Goal: Transaction & Acquisition: Register for event/course

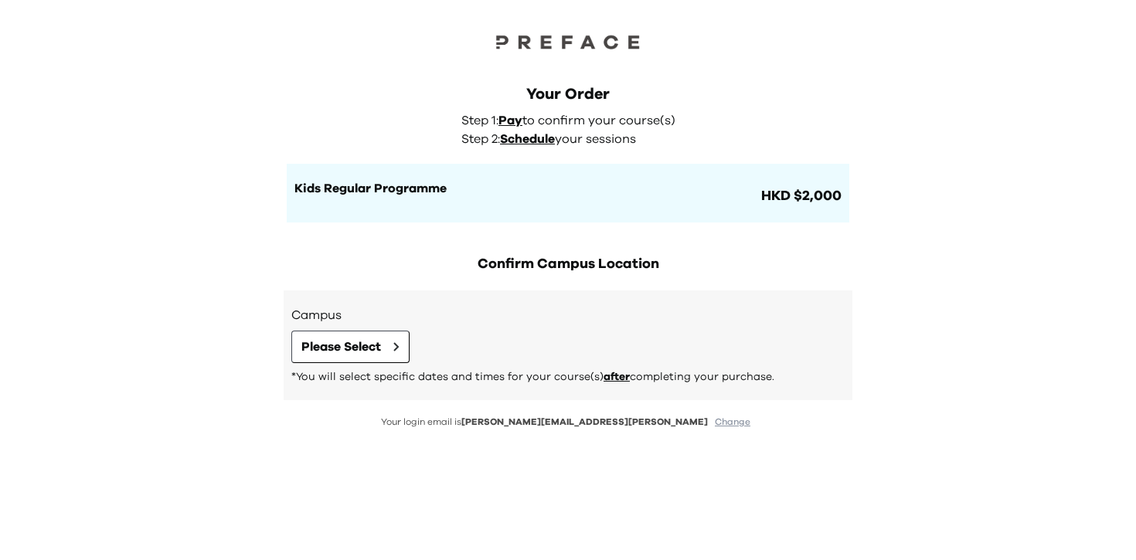
click at [894, 165] on div "Your Order Step 1: Pay to confirm your course(s) Step 2: Schedule your sessions…" at bounding box center [568, 280] width 1136 height 560
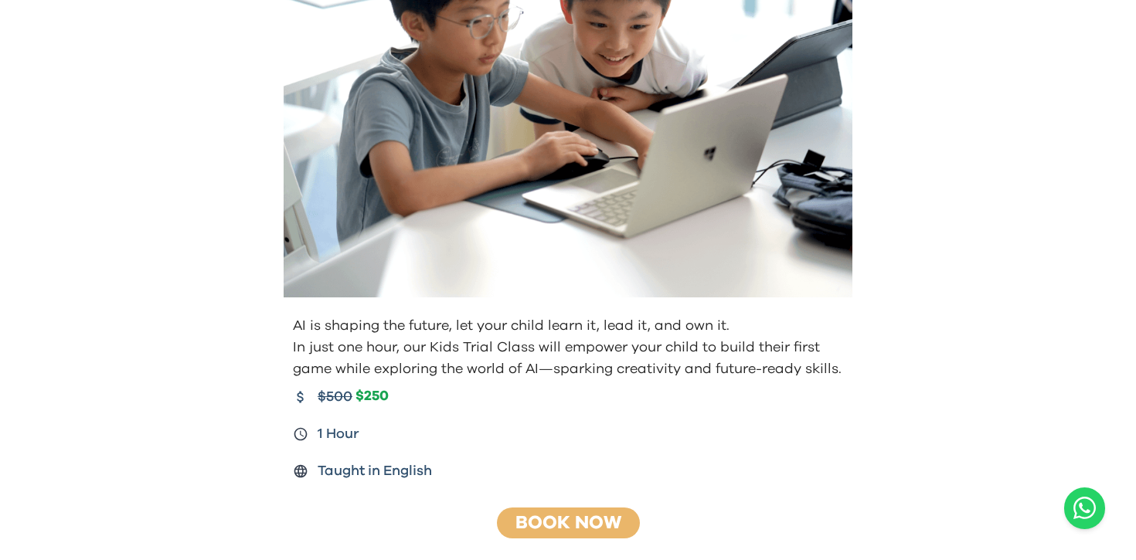
scroll to position [77, 0]
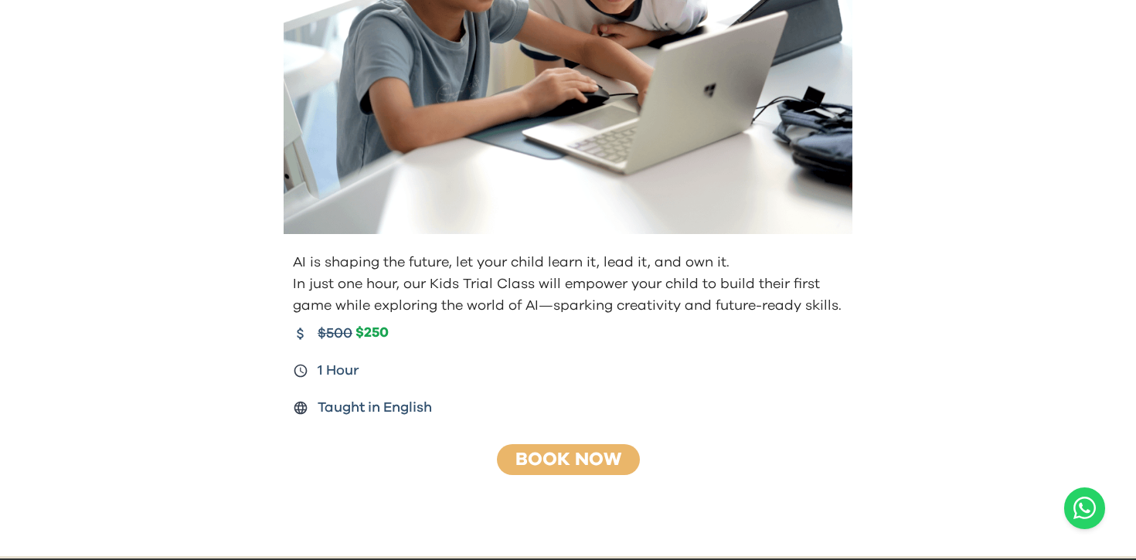
scroll to position [316, 0]
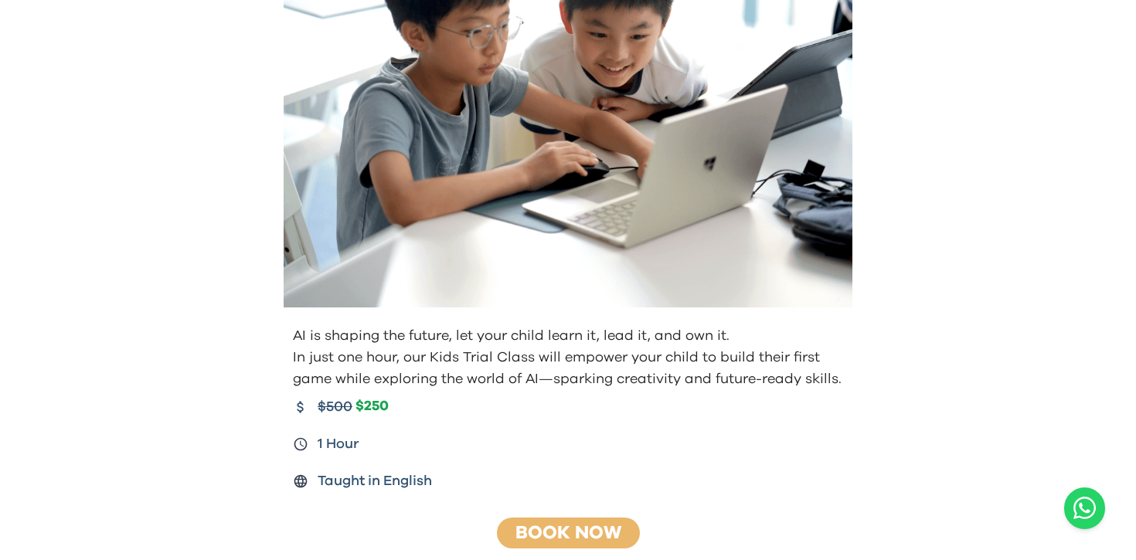
scroll to position [23, 0]
